Goal: Information Seeking & Learning: Learn about a topic

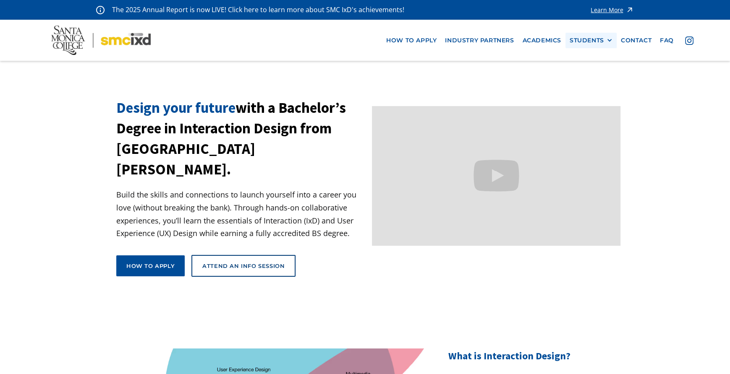
click at [606, 40] on div "STUDENTS" at bounding box center [590, 40] width 43 height 7
click at [591, 57] on link "GRAD SHOW 2025" at bounding box center [607, 56] width 76 height 16
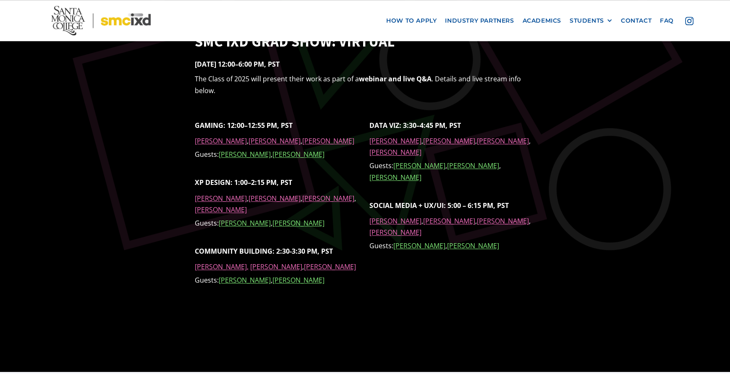
scroll to position [630, 0]
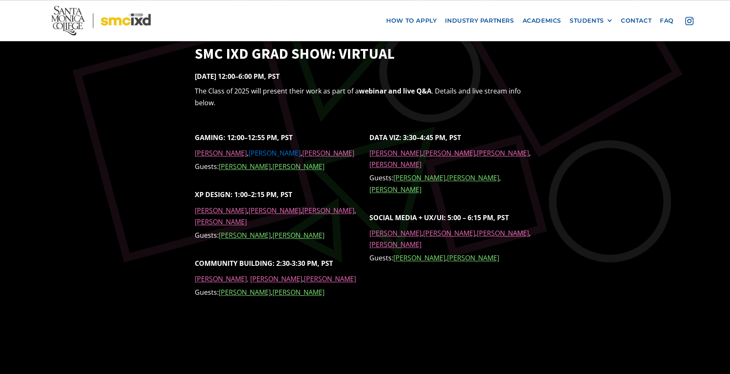
click at [276, 152] on link "Ryn Rangel" at bounding box center [274, 153] width 52 height 9
click at [305, 152] on link "Carey Corrow" at bounding box center [328, 153] width 52 height 9
click at [479, 229] on link "Ian Goldstein" at bounding box center [503, 233] width 52 height 9
